Goal: Transaction & Acquisition: Purchase product/service

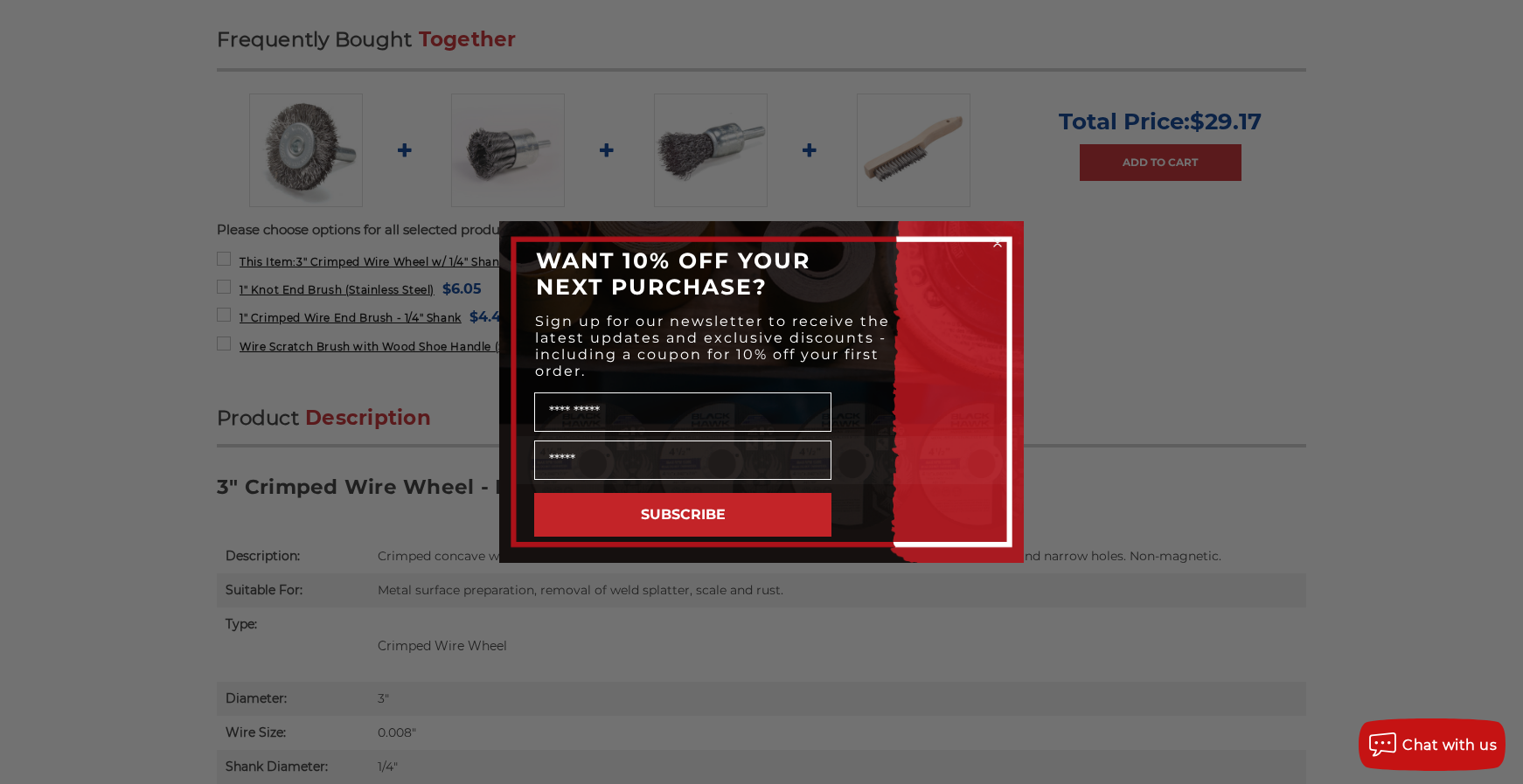
scroll to position [787, 0]
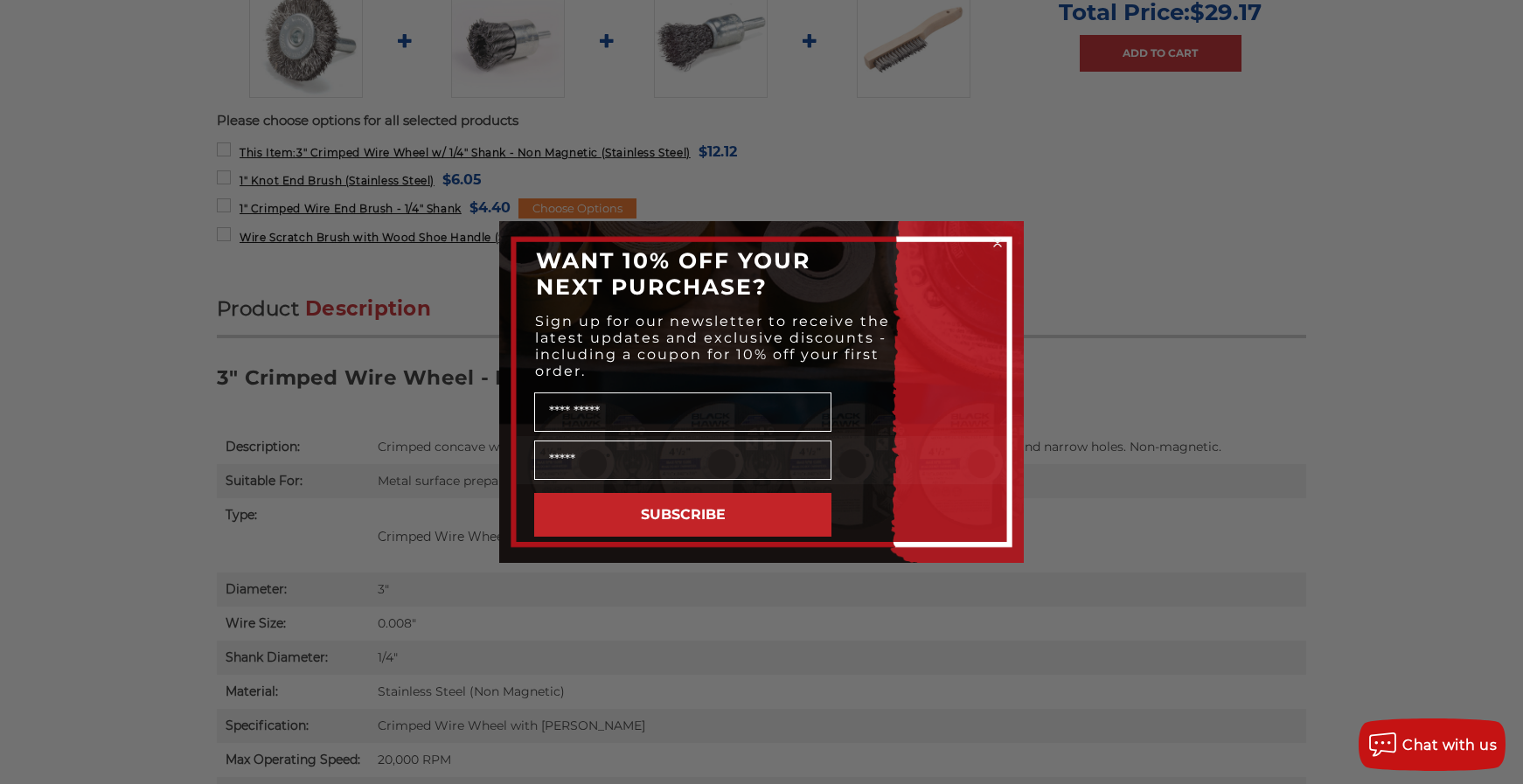
click at [994, 239] on icon "Close dialog" at bounding box center [997, 242] width 7 height 7
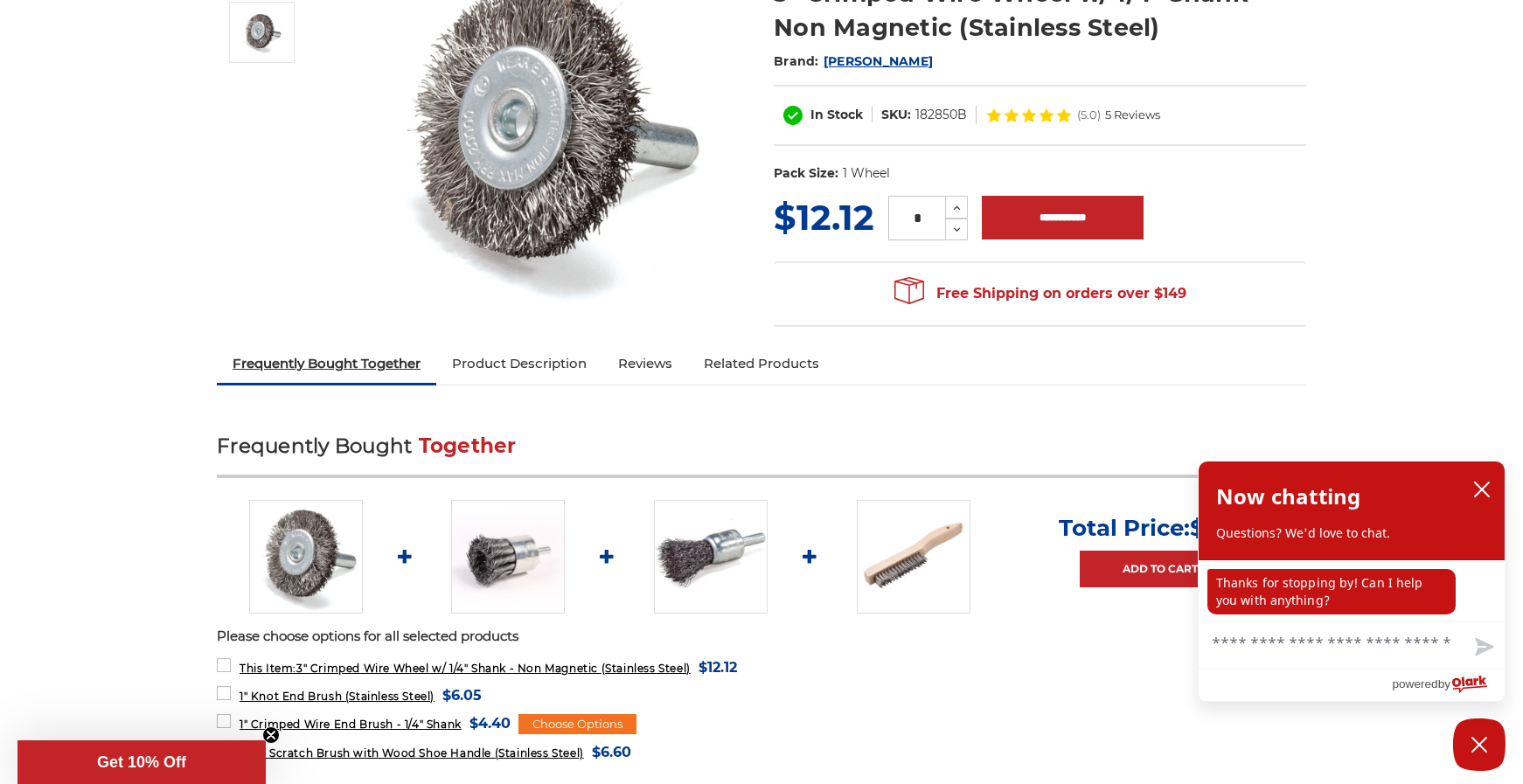
scroll to position [0, 0]
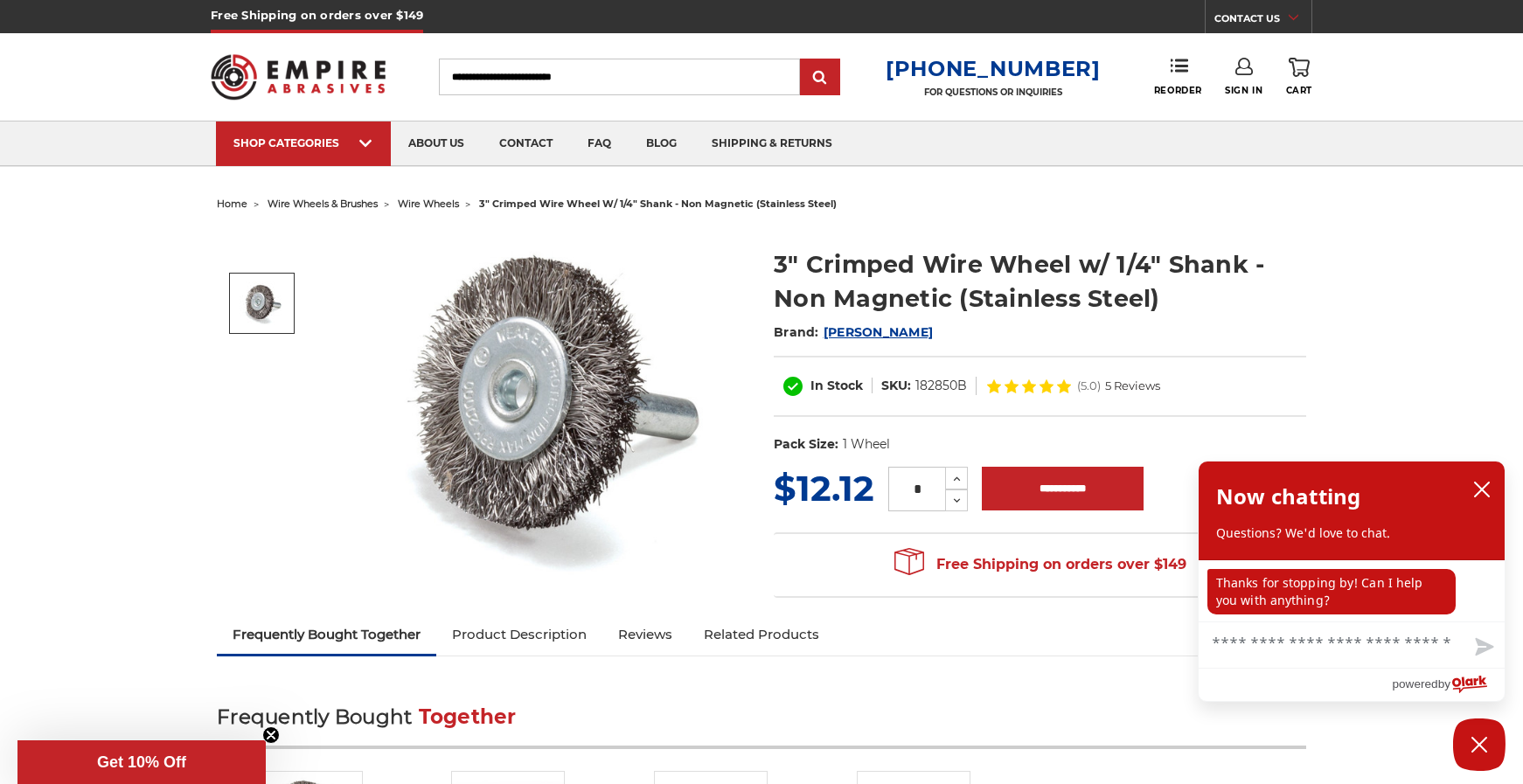
click at [439, 201] on span "wire wheels" at bounding box center [428, 203] width 61 height 12
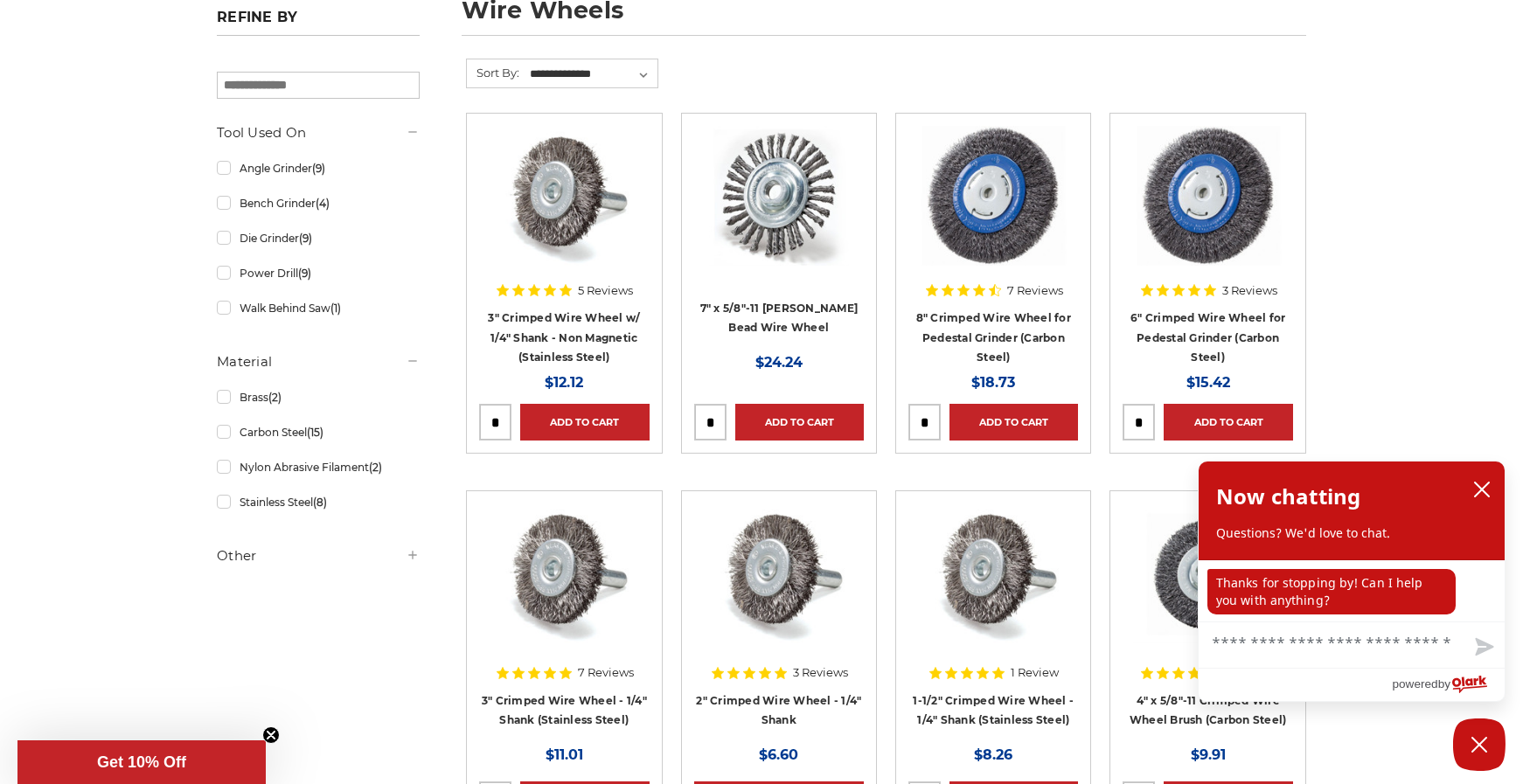
scroll to position [262, 0]
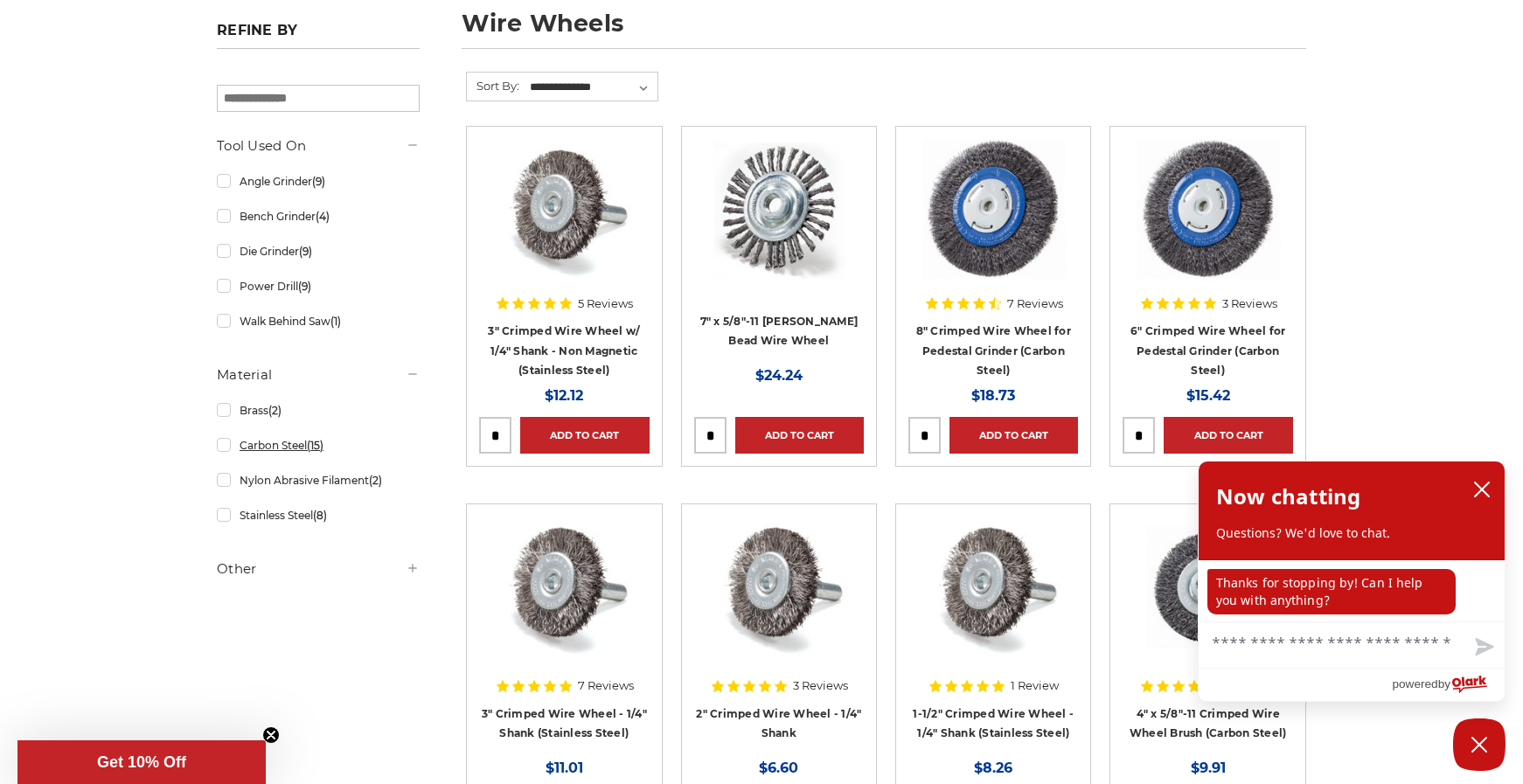
click at [223, 451] on link "Carbon Steel (15)" at bounding box center [318, 445] width 203 height 31
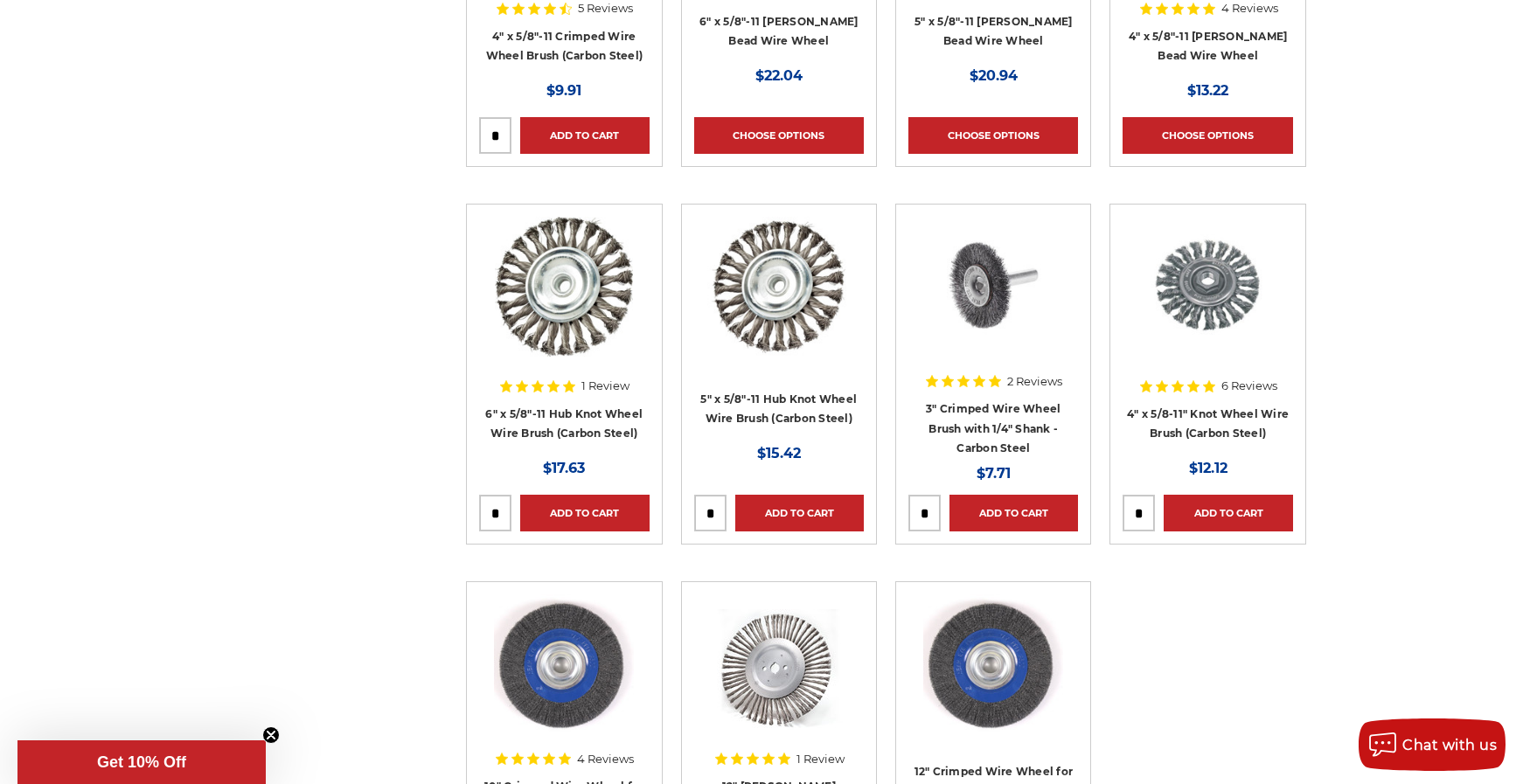
scroll to position [874, 0]
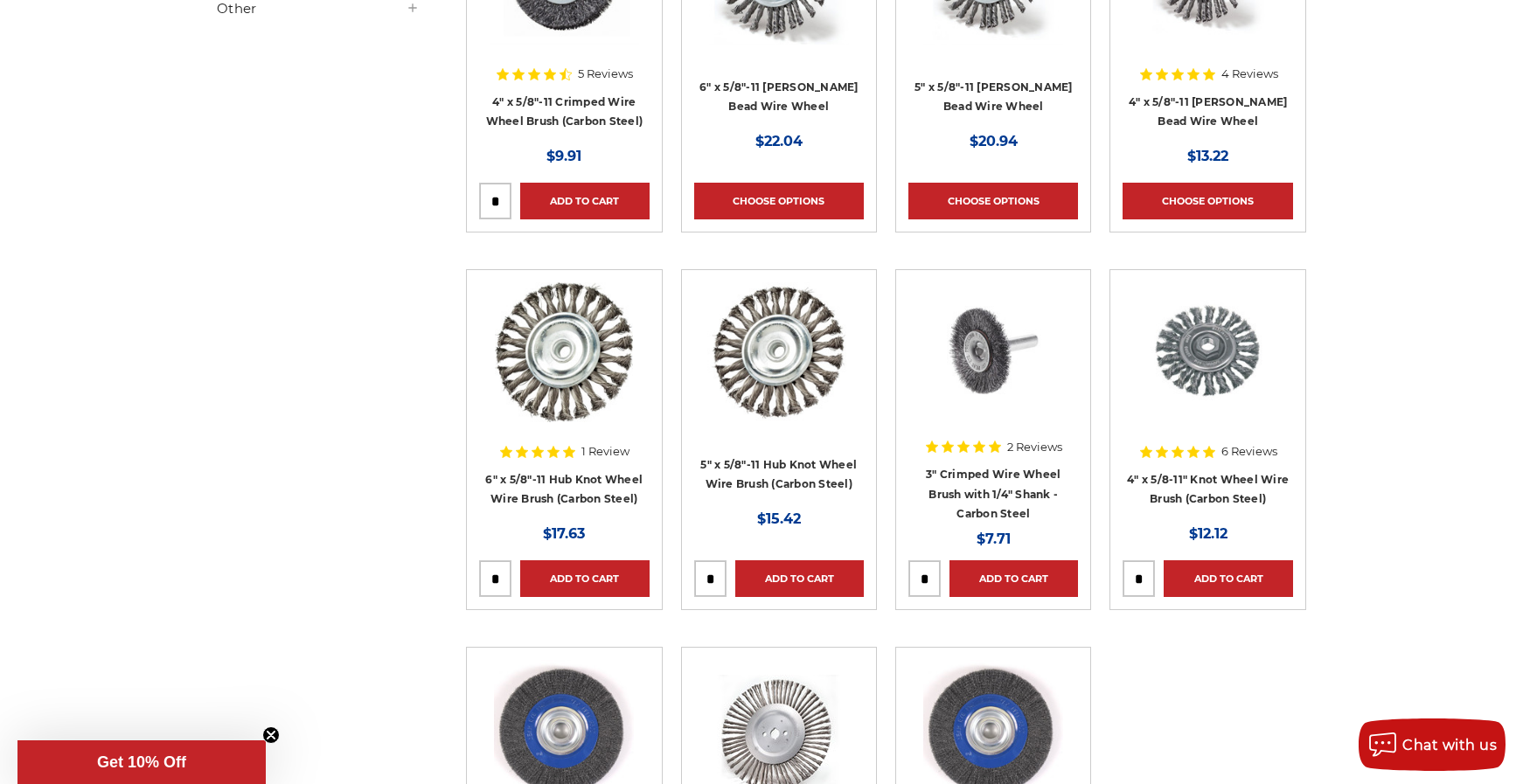
click at [983, 341] on img at bounding box center [993, 352] width 140 height 140
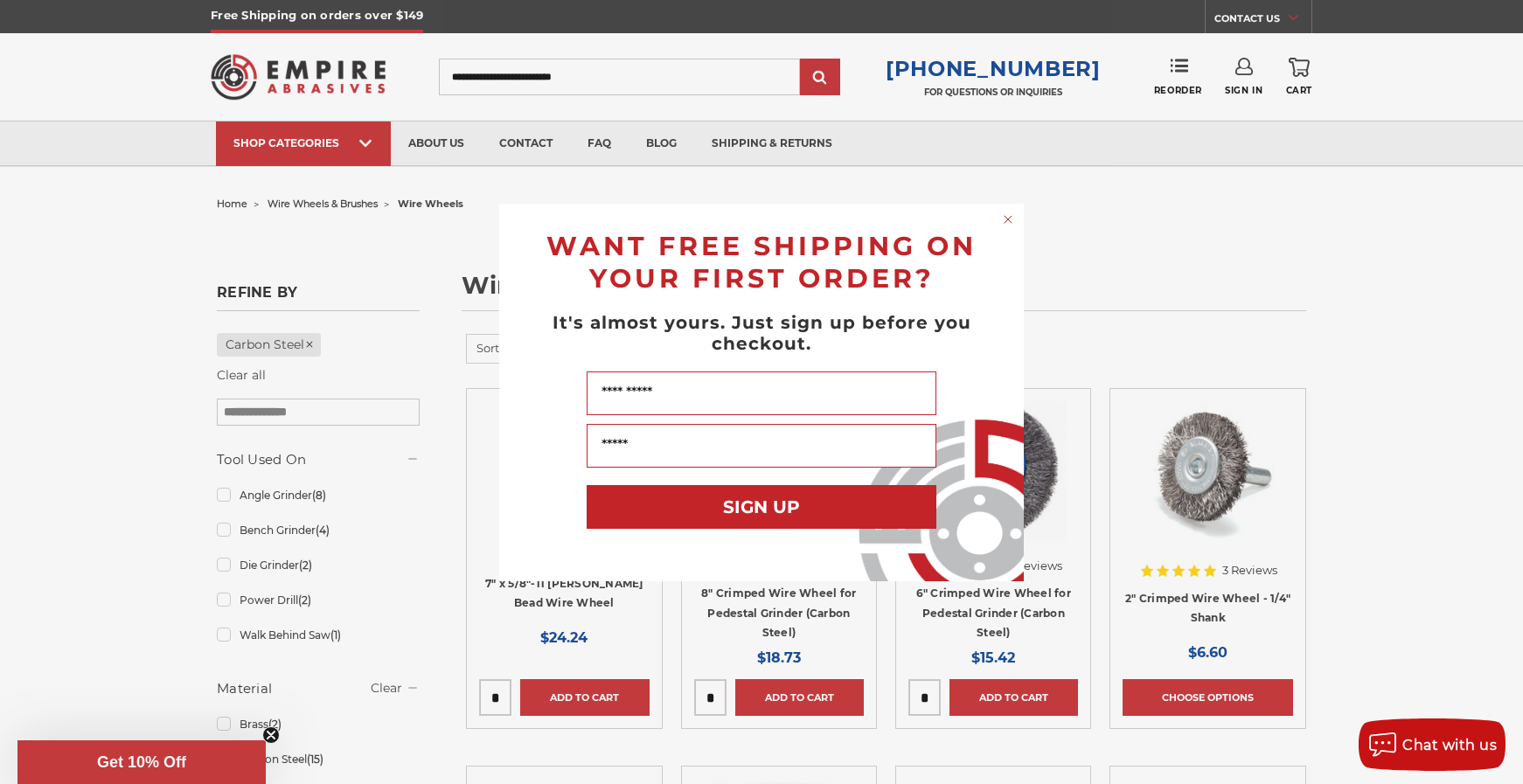
click at [1010, 218] on circle "Close dialog" at bounding box center [1008, 218] width 16 height 16
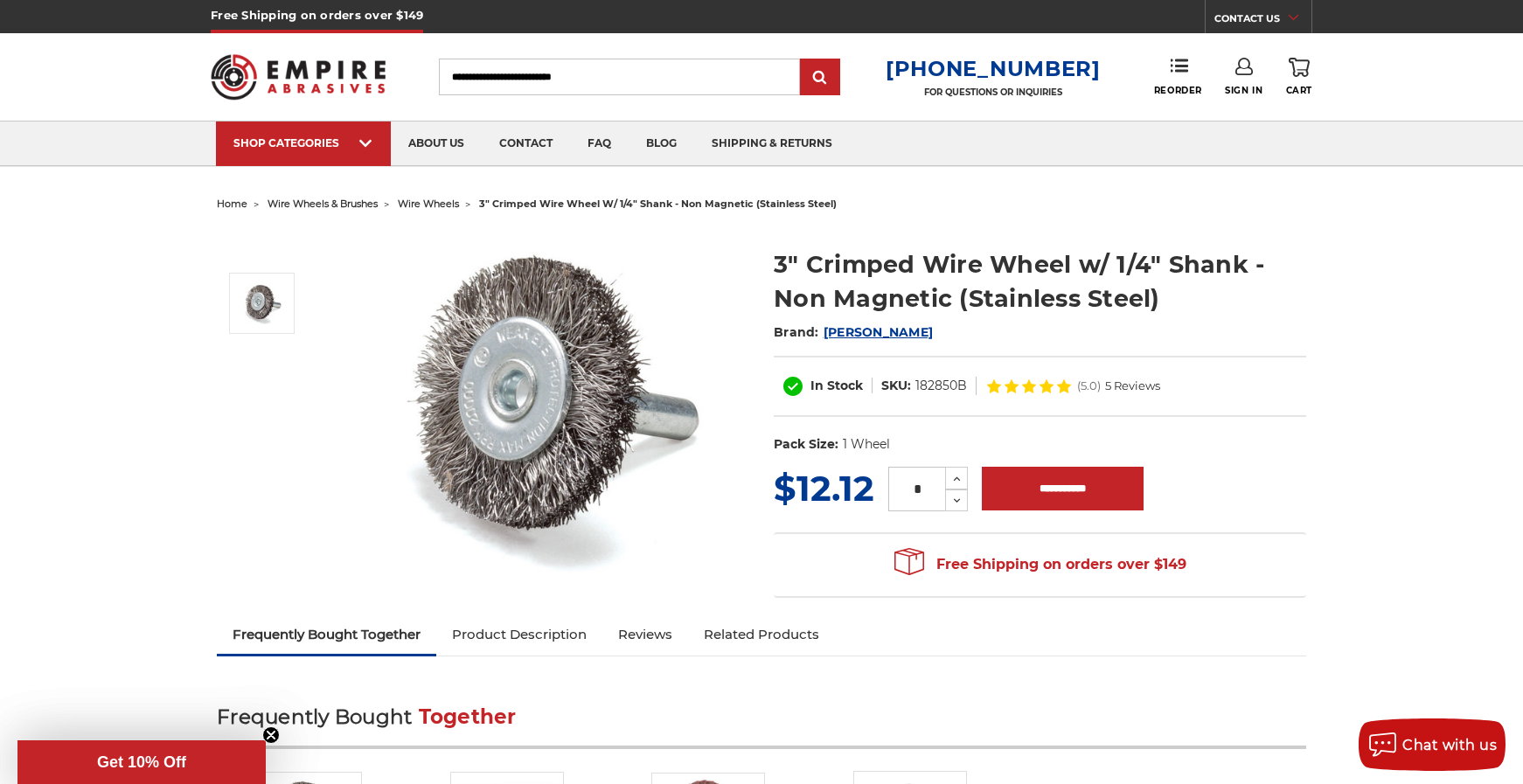
click at [578, 72] on input "Search" at bounding box center [619, 76] width 361 height 36
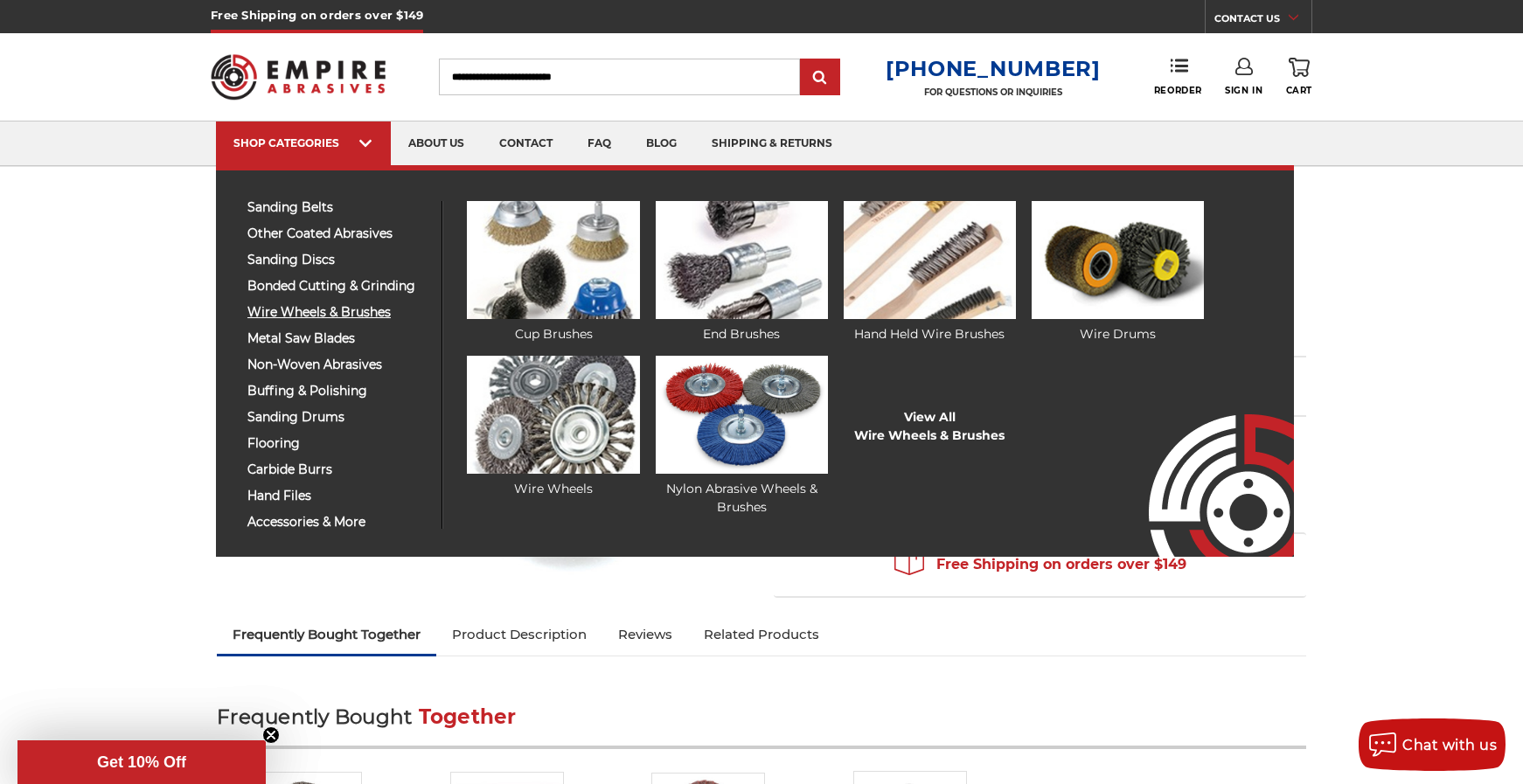
click at [337, 313] on span "wire wheels & brushes" at bounding box center [338, 313] width 181 height 13
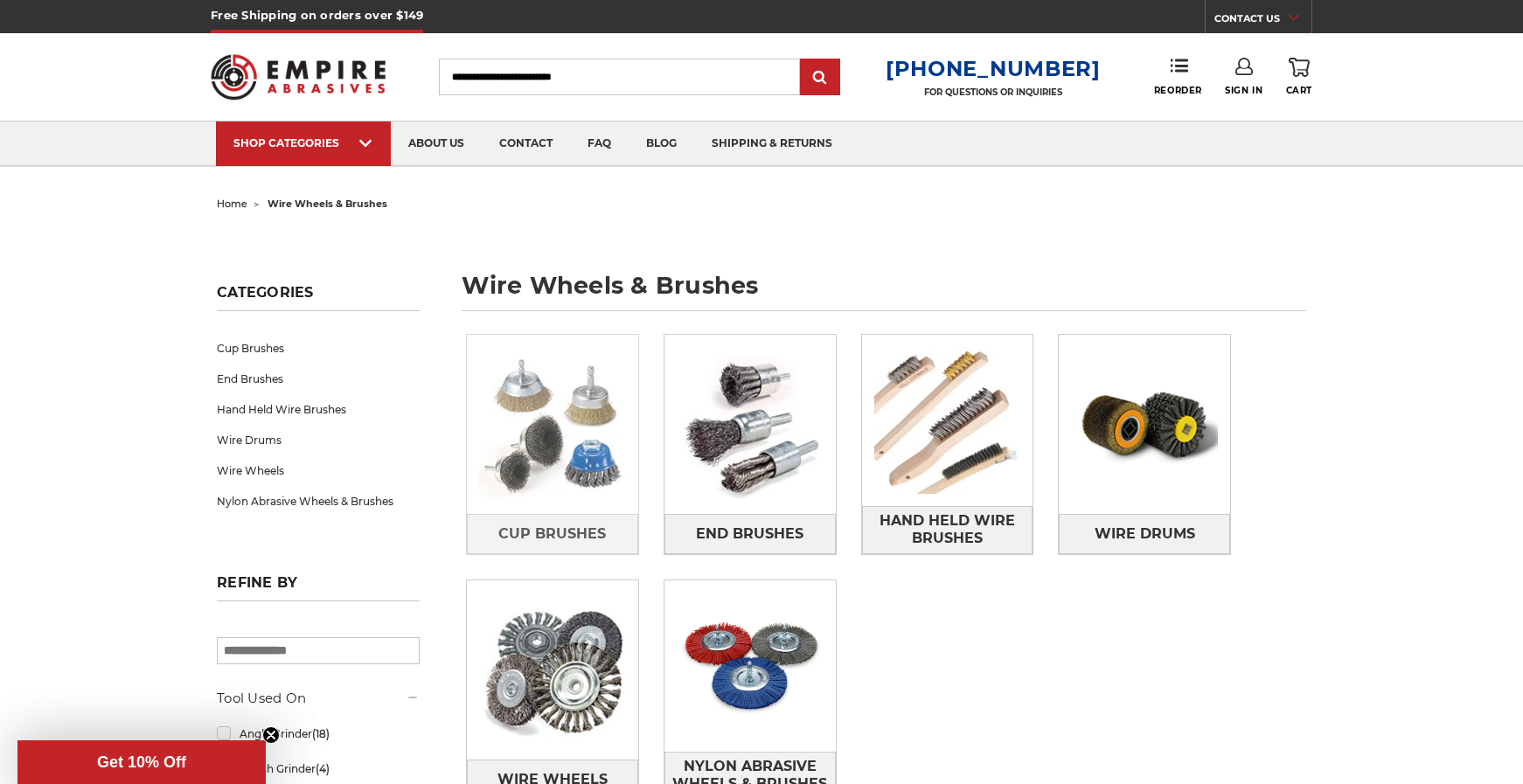
click at [516, 405] on img at bounding box center [553, 425] width 172 height 172
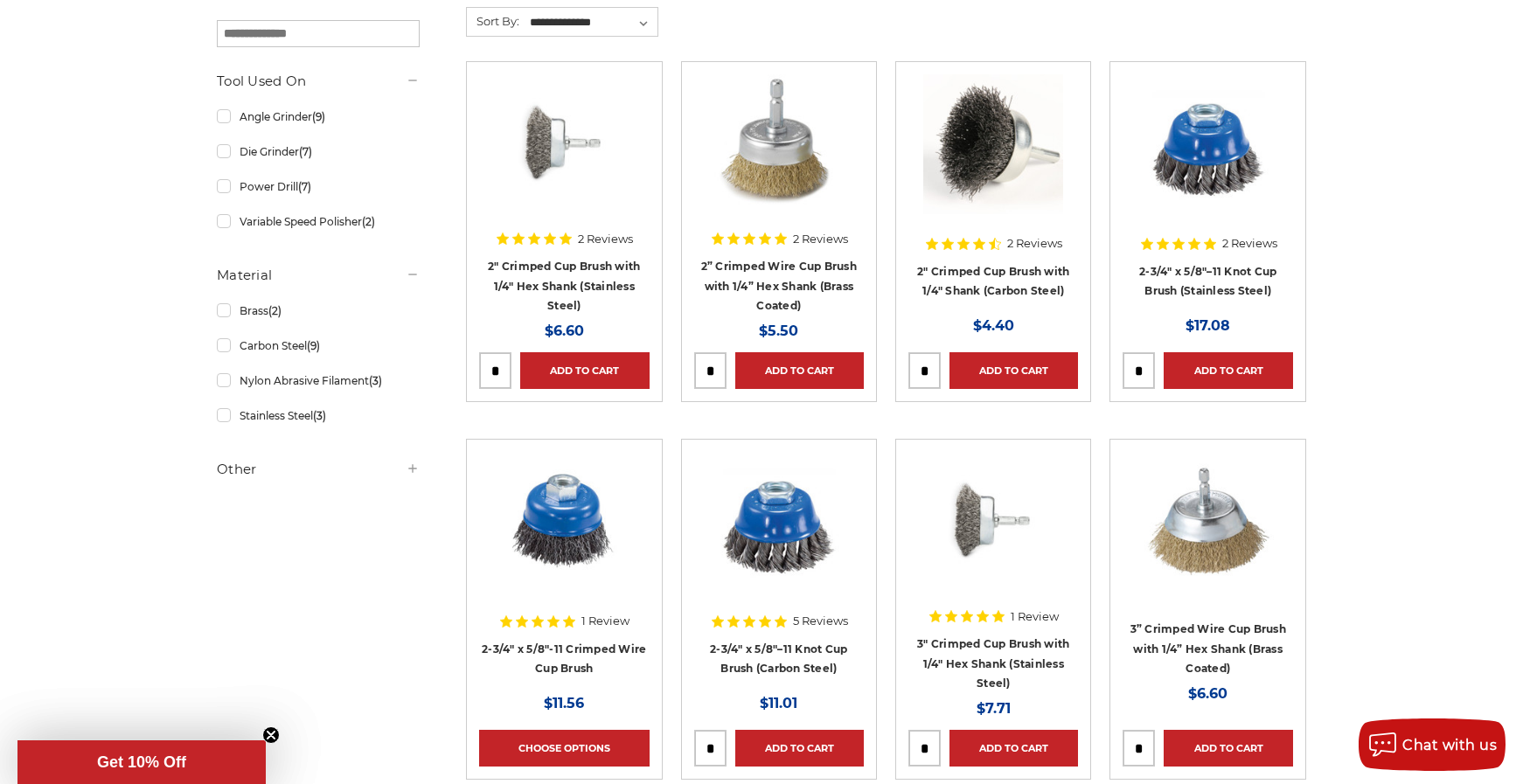
scroll to position [262, 0]
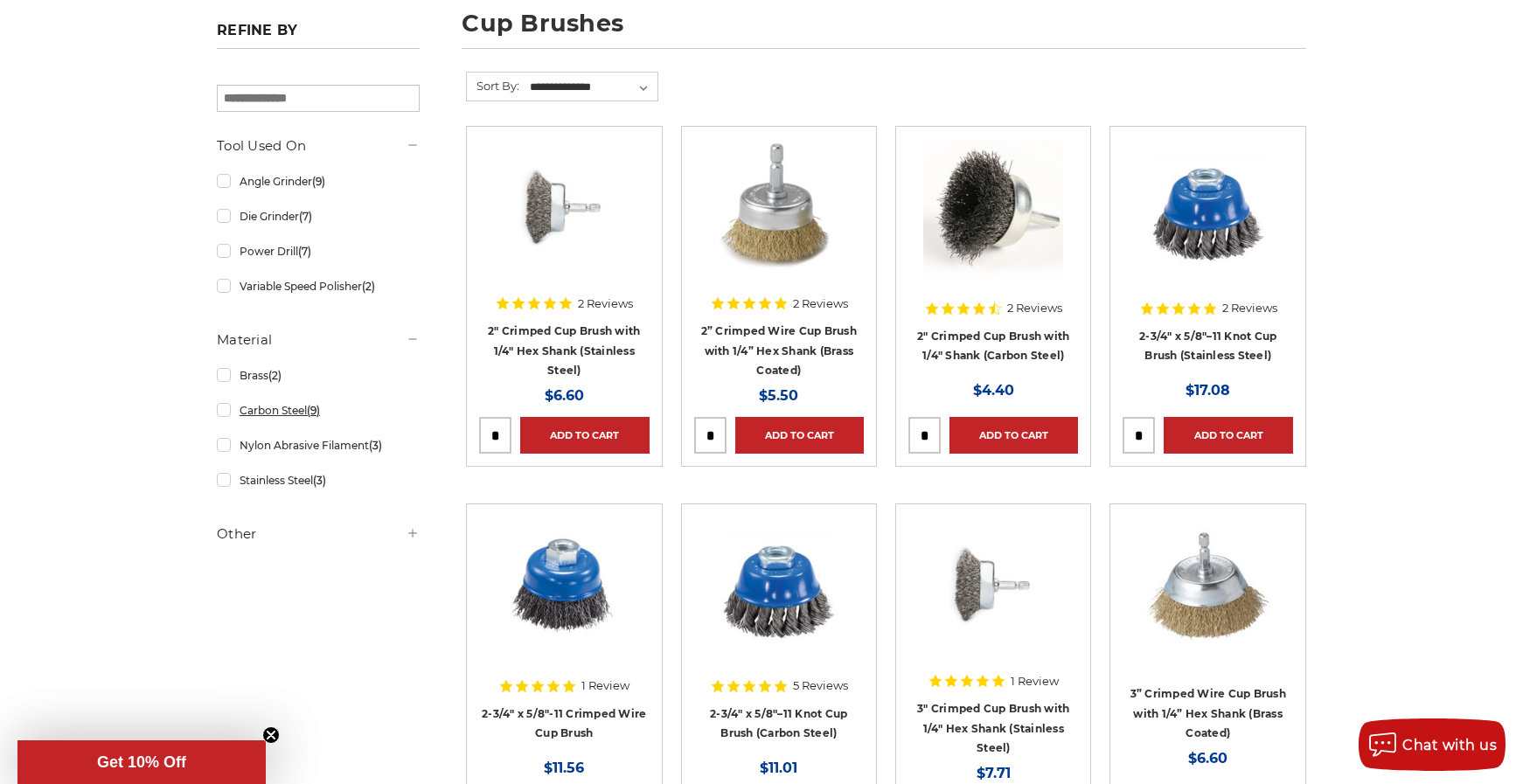
click at [226, 413] on link "Carbon Steel (9)" at bounding box center [318, 410] width 203 height 31
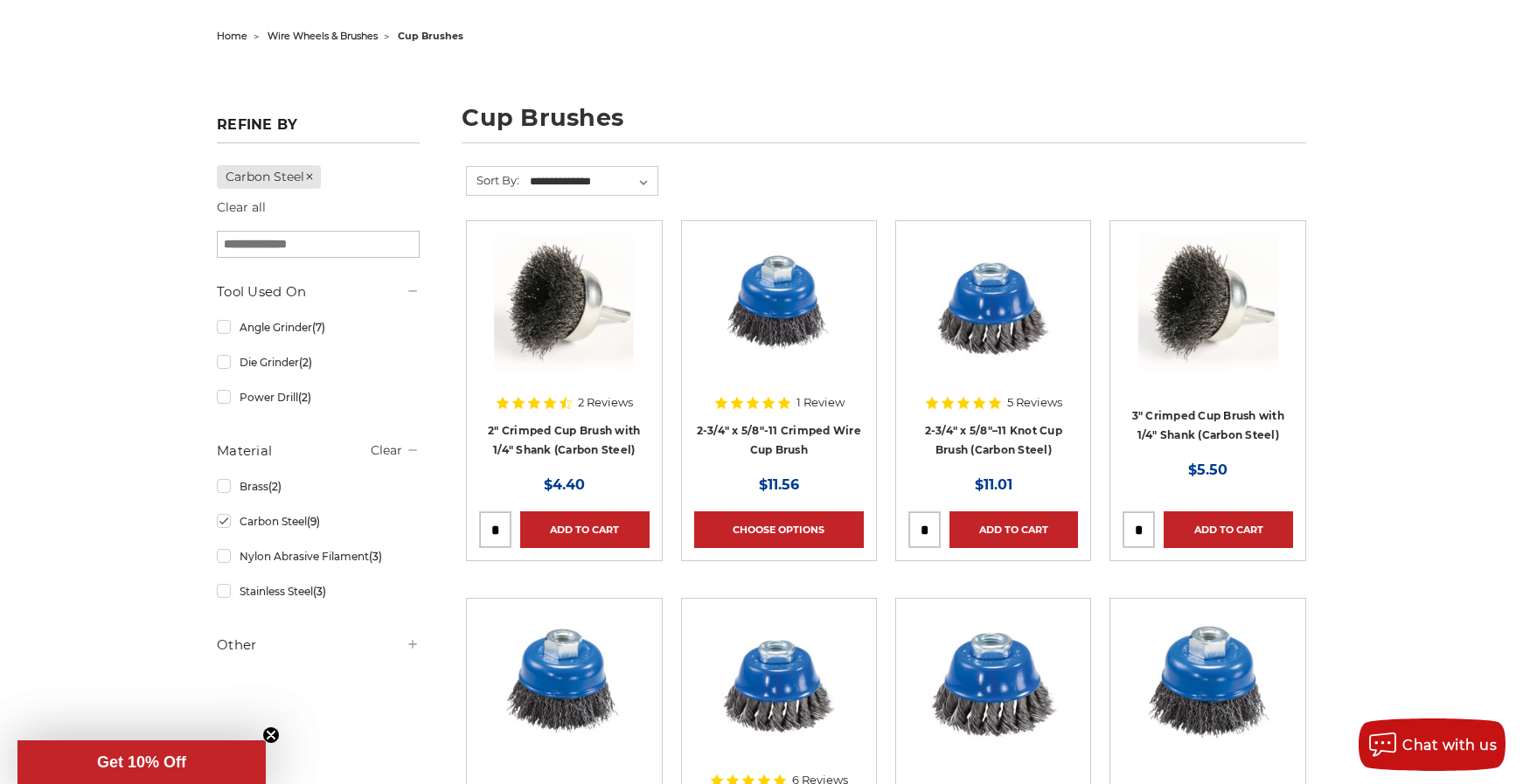
scroll to position [175, 0]
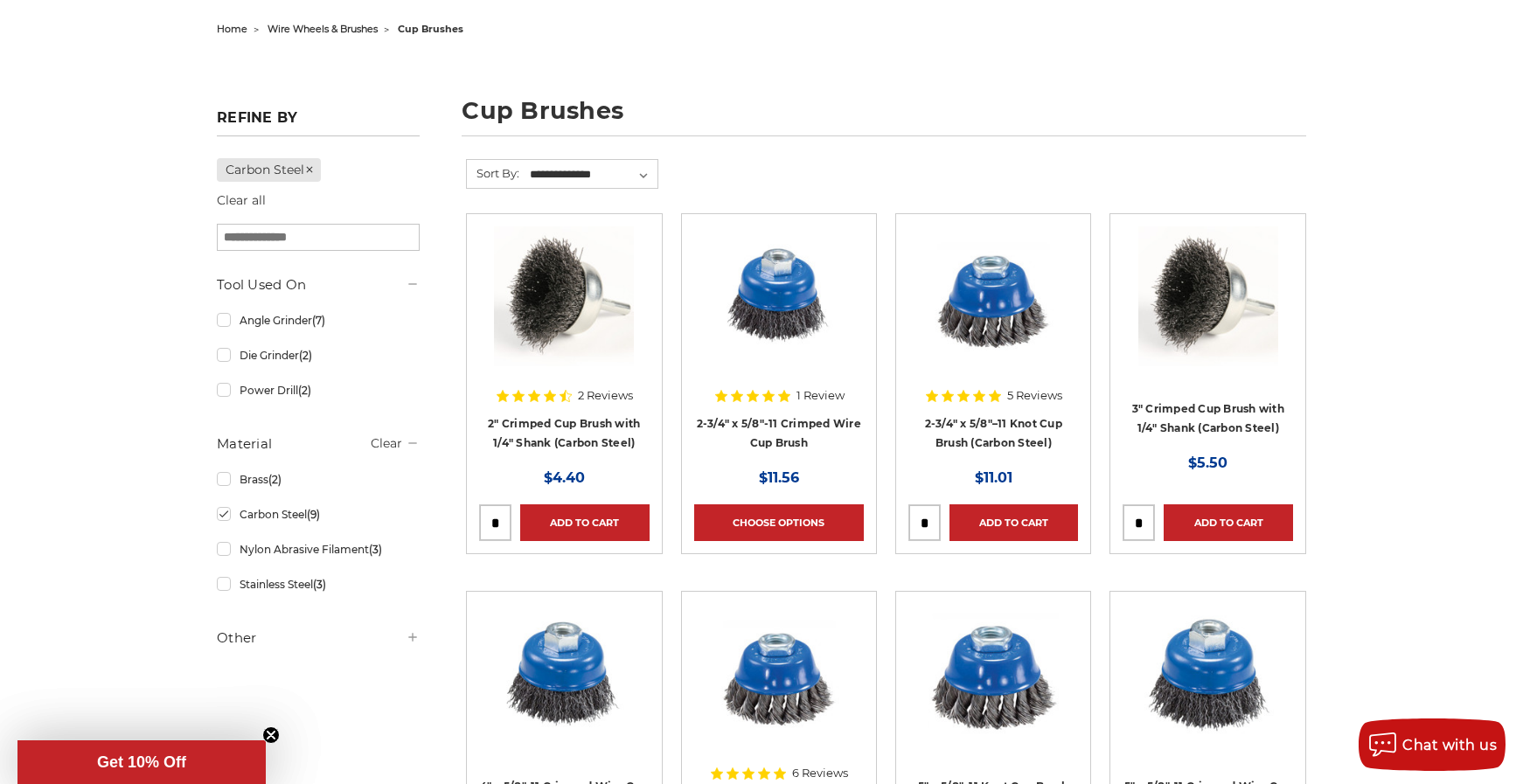
click at [1220, 291] on img at bounding box center [1208, 296] width 140 height 140
